Goal: Obtain resource: Obtain resource

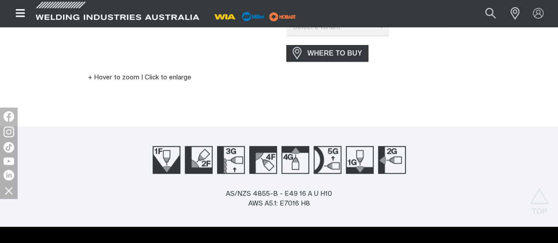
scroll to position [264, 0]
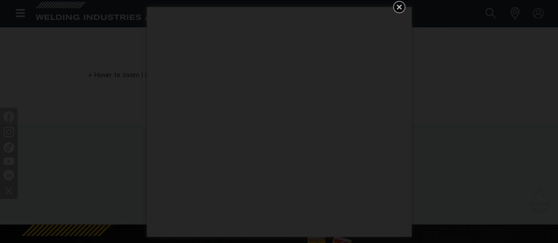
click at [398, 7] on icon "Get 5 WIA Welding Guides Free!" at bounding box center [398, 6] width 5 height 5
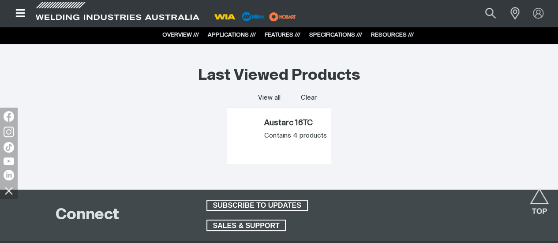
scroll to position [3350, 0]
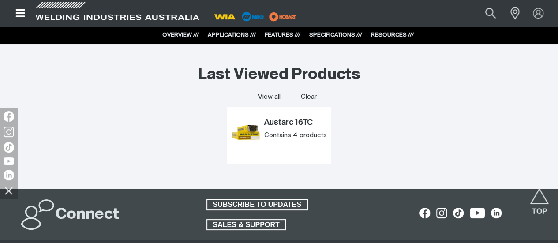
scroll to position [3306, 0]
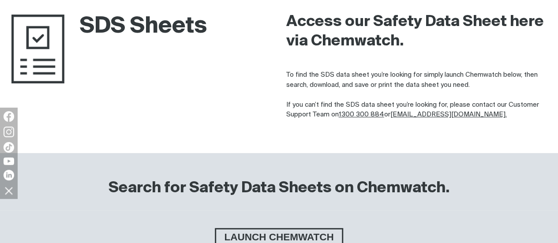
scroll to position [88, 0]
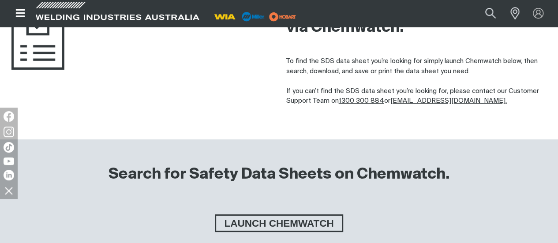
click at [36, 44] on img at bounding box center [37, 35] width 53 height 69
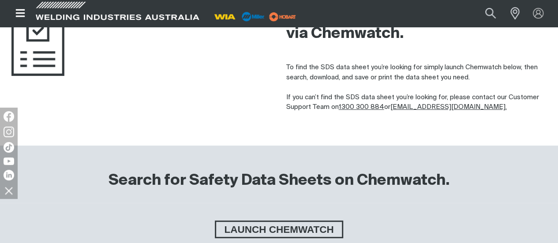
scroll to position [76, 0]
